Goal: Communication & Community: Answer question/provide support

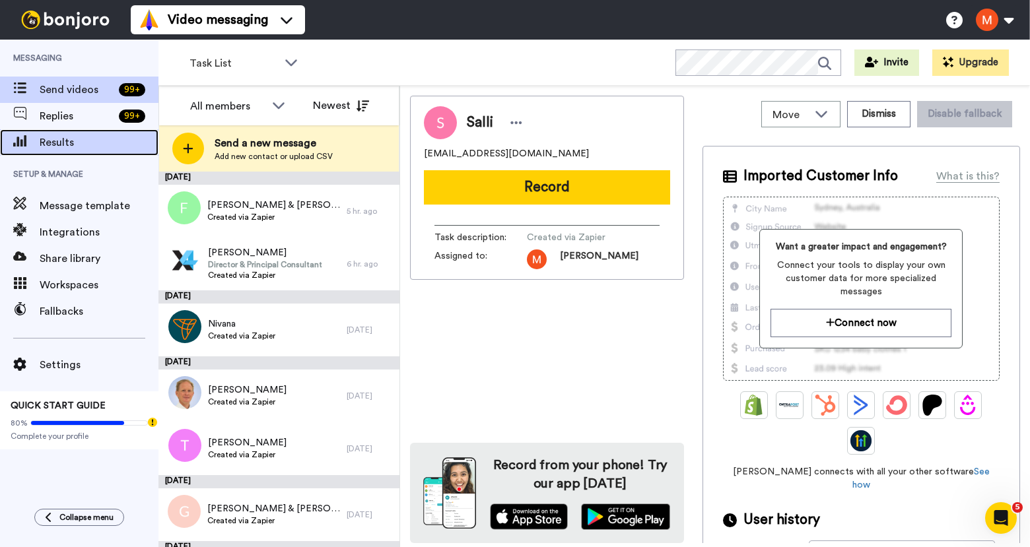
click at [52, 137] on span "Results" at bounding box center [99, 143] width 119 height 16
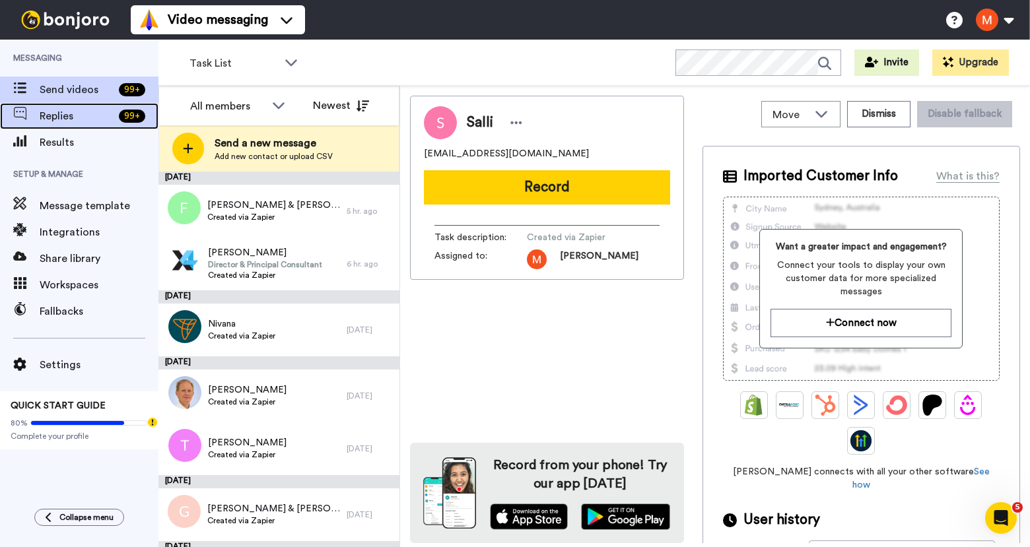
click at [53, 121] on span "Replies" at bounding box center [77, 116] width 74 height 16
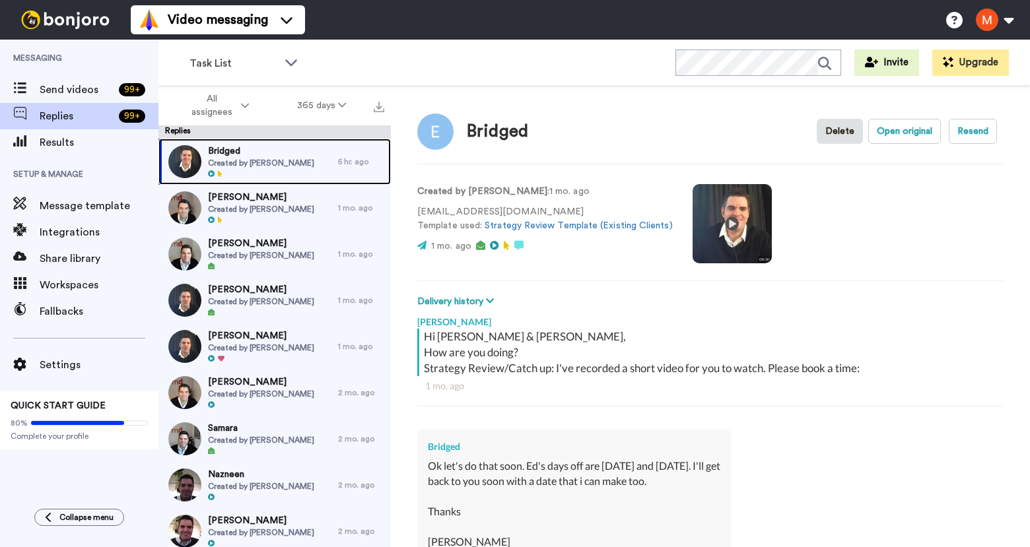
click at [246, 152] on span "Bridged" at bounding box center [261, 151] width 106 height 13
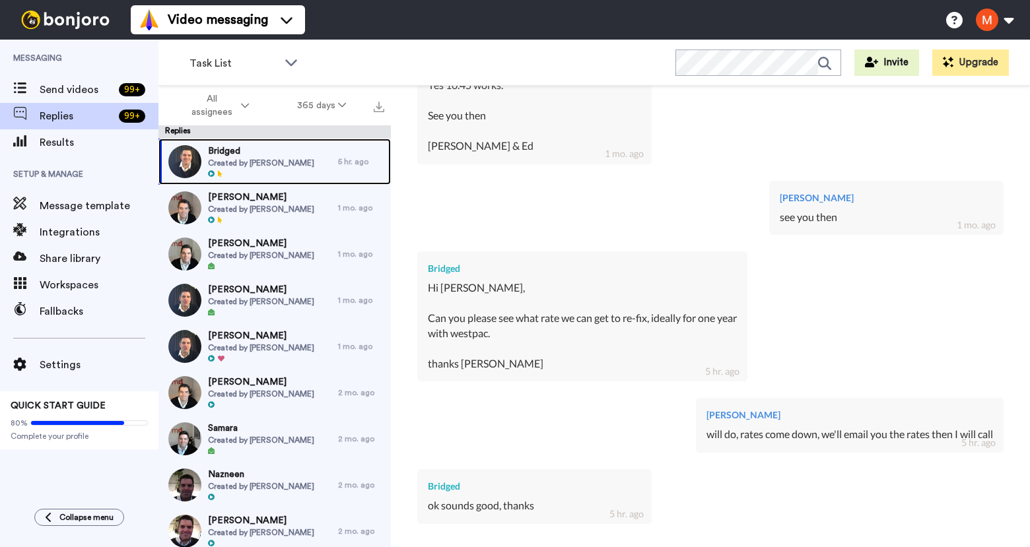
scroll to position [1343, 0]
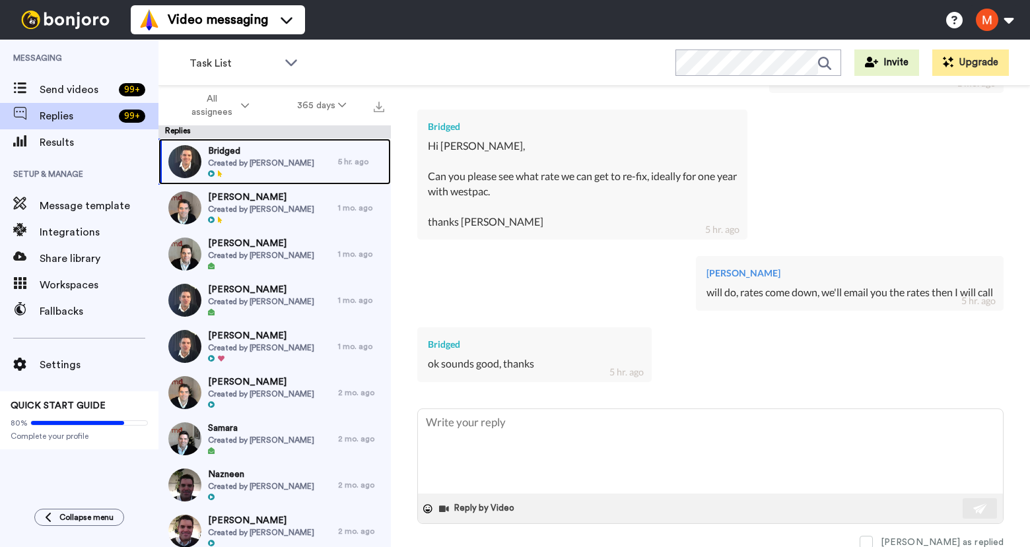
type textarea "x"
